Goal: Information Seeking & Learning: Learn about a topic

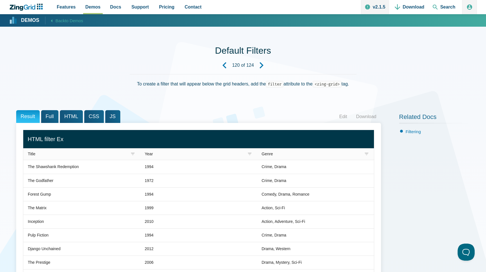
click at [88, 7] on span "Demos" at bounding box center [92, 7] width 15 height 8
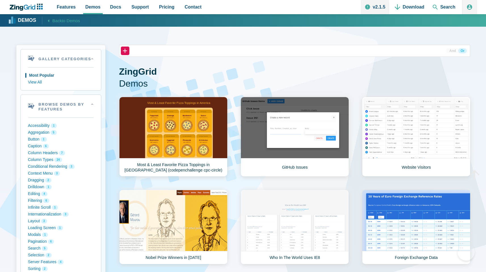
scroll to position [52, 0]
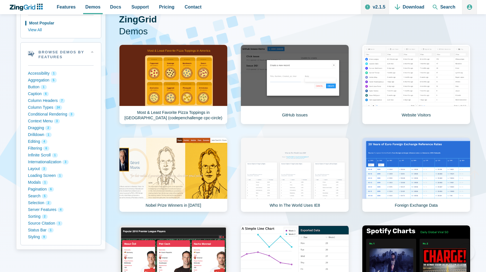
click at [43, 133] on button "Drilldown 1" at bounding box center [61, 134] width 66 height 7
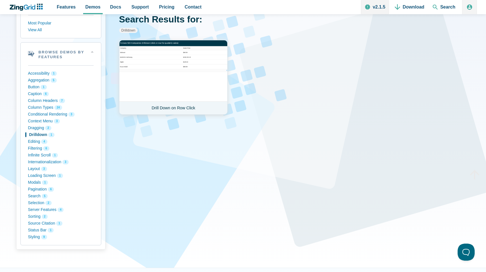
click at [185, 65] on link "Drill Down on Row Click" at bounding box center [173, 77] width 108 height 75
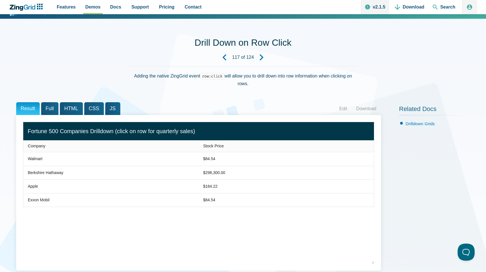
scroll to position [9, 0]
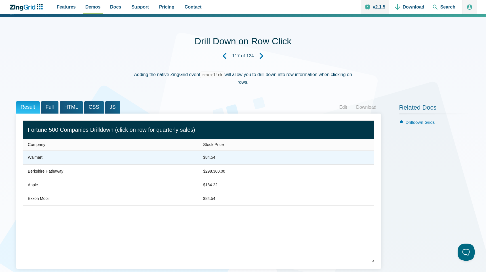
click at [211, 153] on zg-cell "$84.54" at bounding box center [286, 158] width 175 height 14
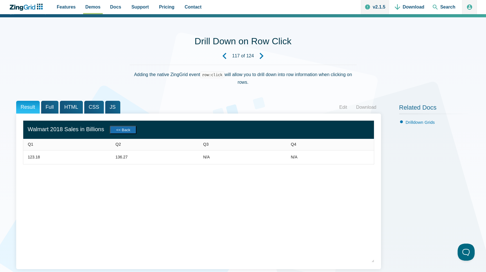
click at [134, 130] on button "<< Back" at bounding box center [123, 130] width 27 height 8
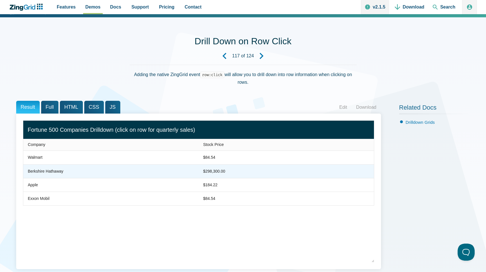
click at [216, 166] on zg-cell "$298,300.00" at bounding box center [286, 171] width 175 height 14
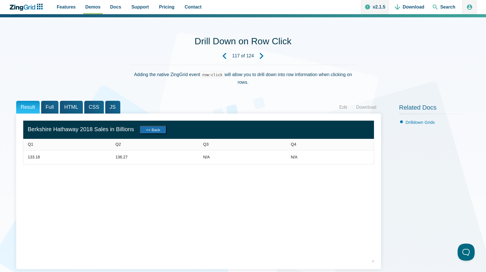
click at [167, 130] on button "<< Back" at bounding box center [153, 130] width 27 height 8
